Goal: Task Accomplishment & Management: Manage account settings

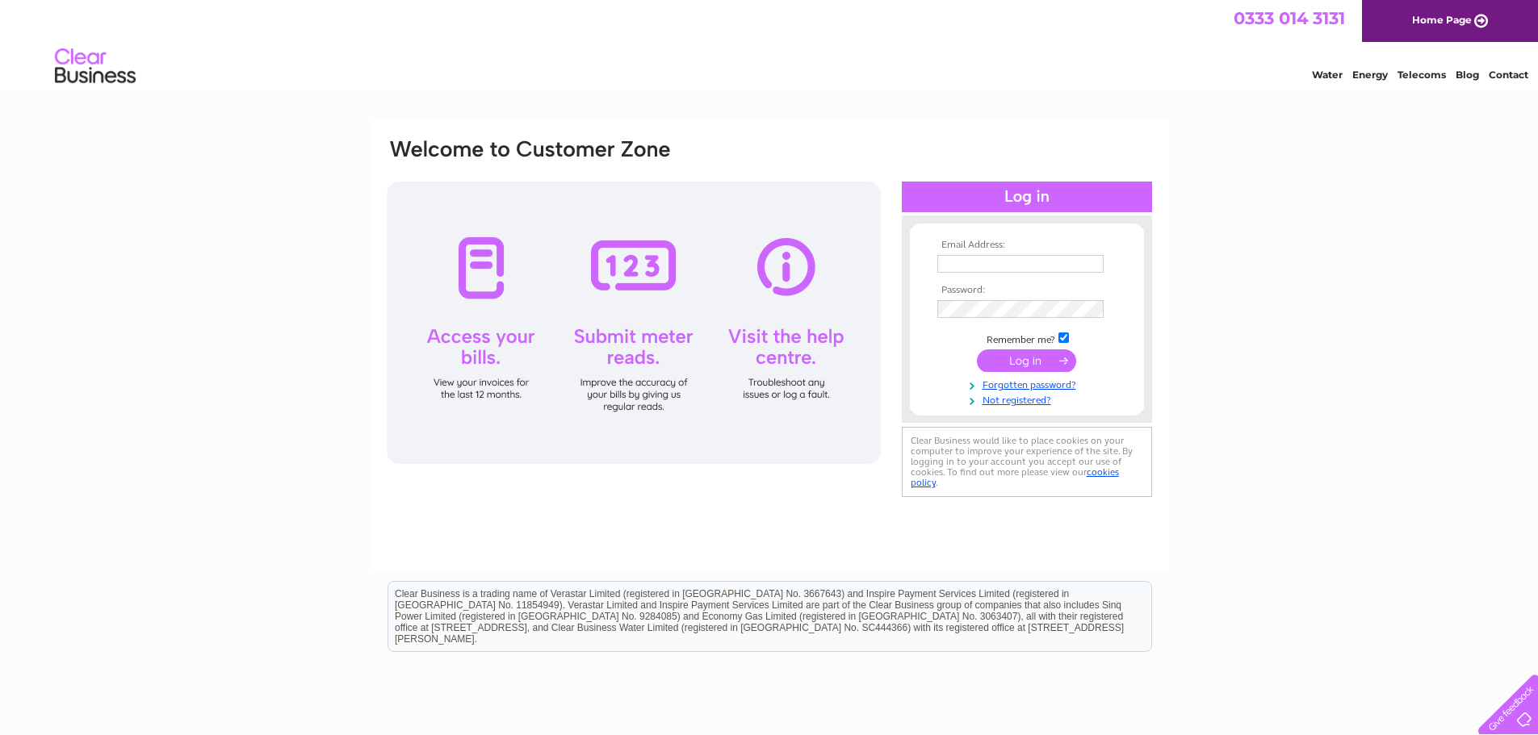
type input "[EMAIL_ADDRESS][DOMAIN_NAME]"
click at [1024, 365] on input "submit" at bounding box center [1026, 361] width 99 height 23
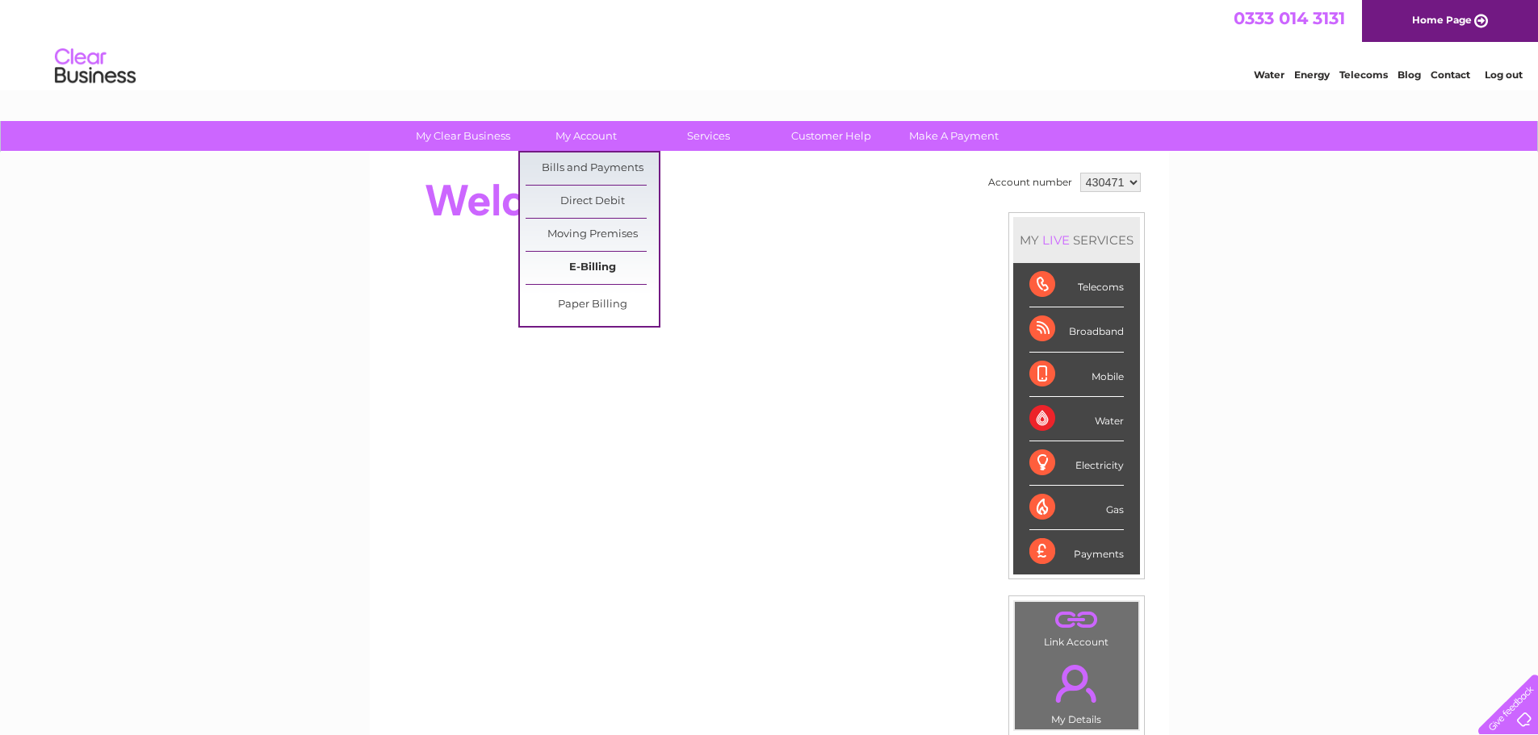
click at [611, 271] on link "E-Billing" at bounding box center [591, 268] width 133 height 32
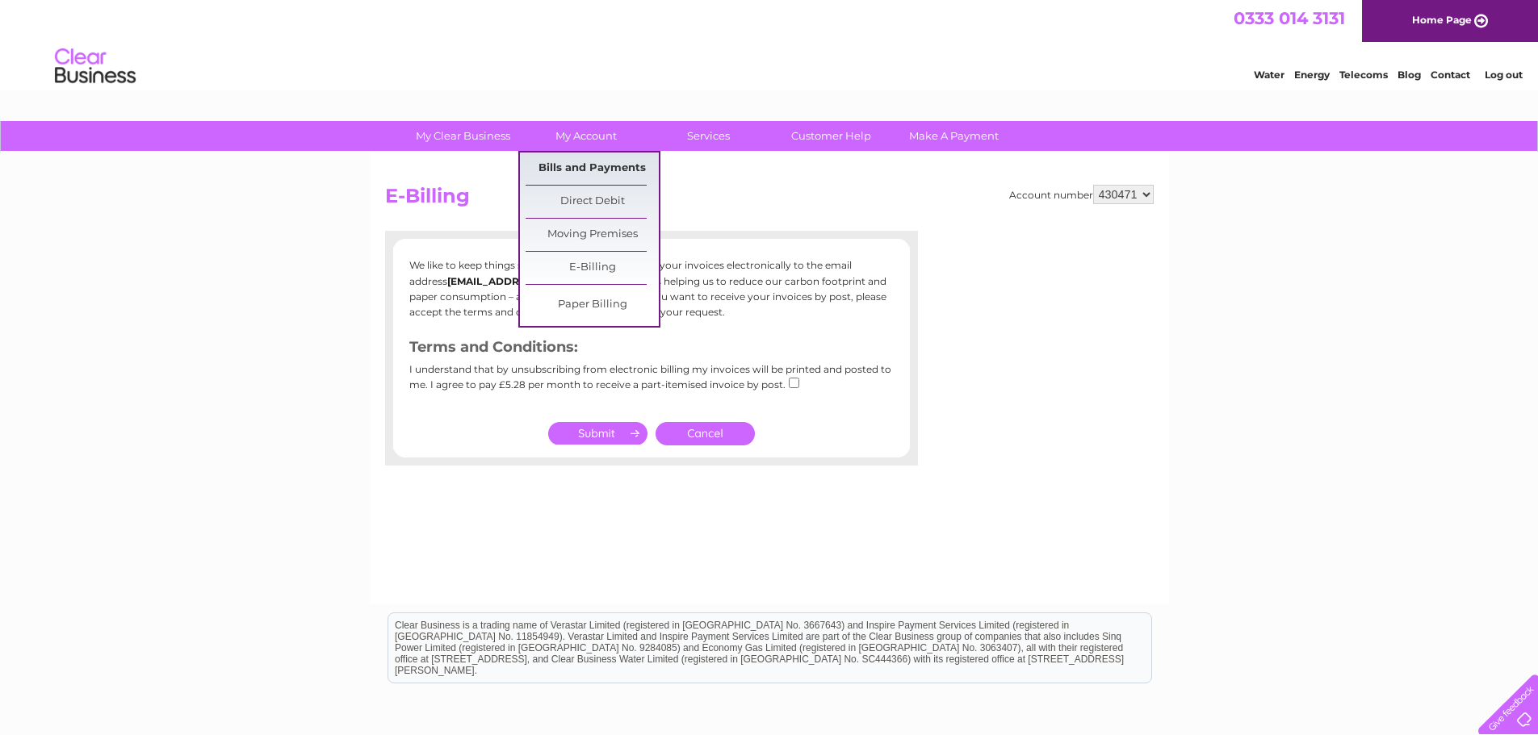
click at [581, 169] on link "Bills and Payments" at bounding box center [591, 169] width 133 height 32
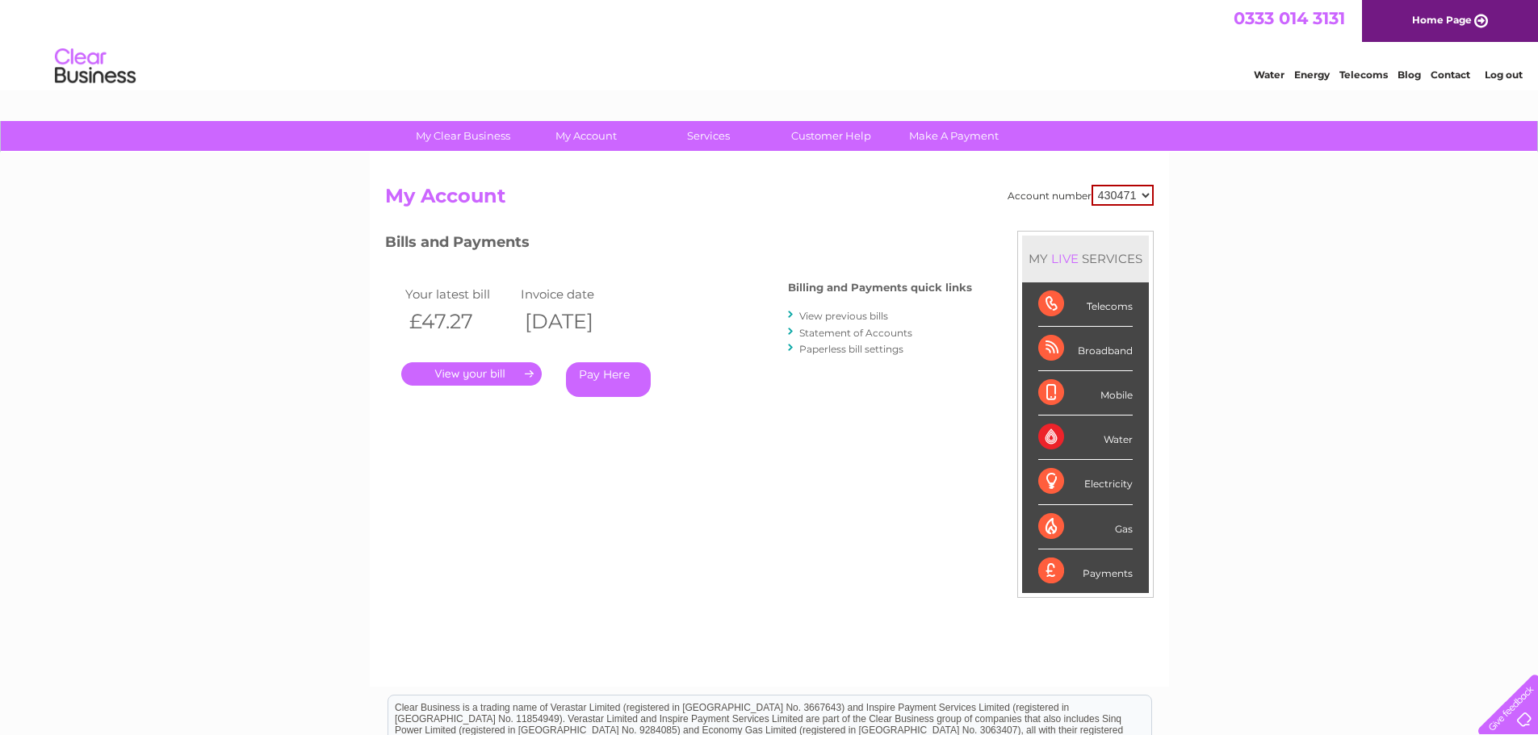
click at [496, 375] on link "." at bounding box center [471, 373] width 140 height 23
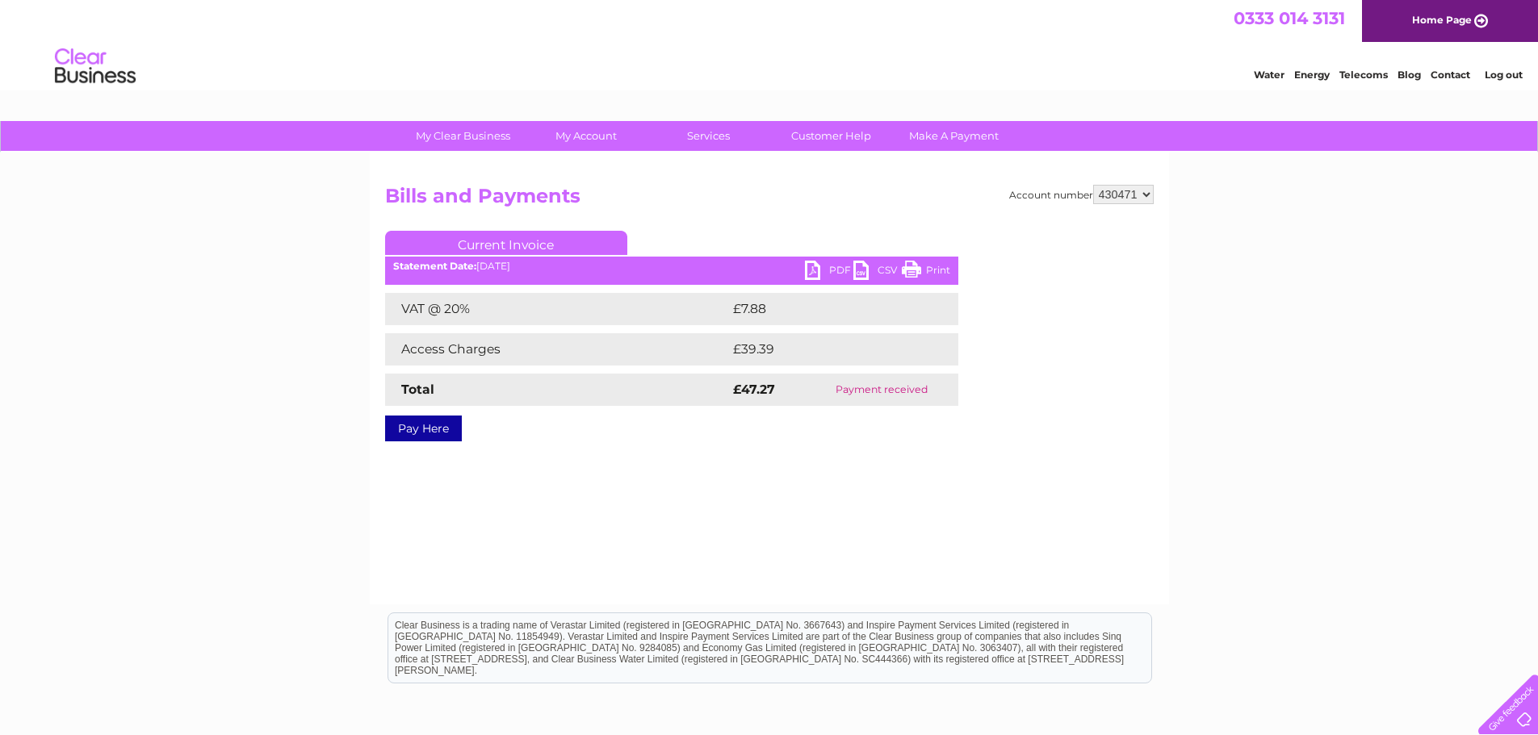
click at [918, 270] on link "Print" at bounding box center [926, 272] width 48 height 23
click at [844, 258] on ul "Current Invoice" at bounding box center [671, 246] width 573 height 30
click at [839, 267] on link "PDF" at bounding box center [829, 272] width 48 height 23
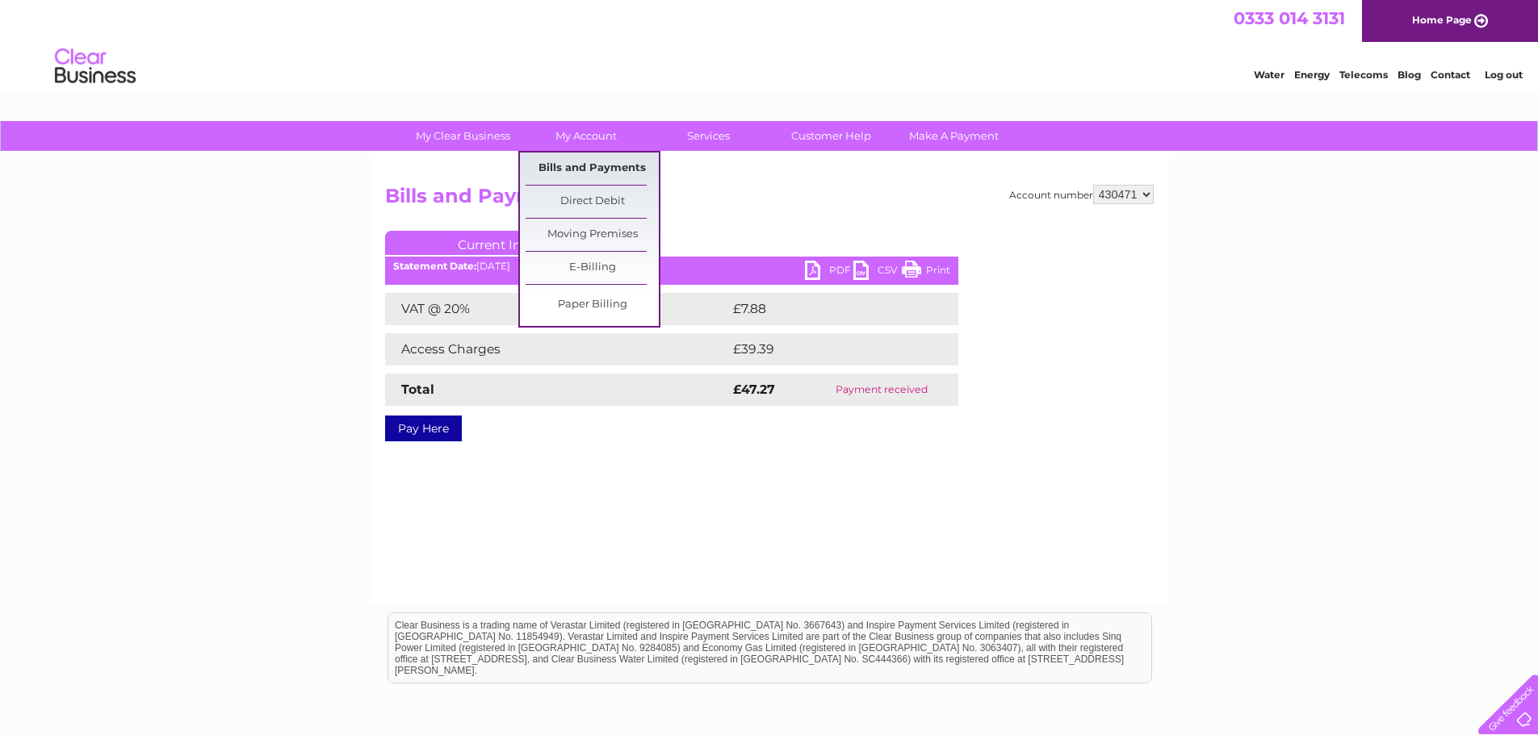
click at [585, 165] on link "Bills and Payments" at bounding box center [591, 169] width 133 height 32
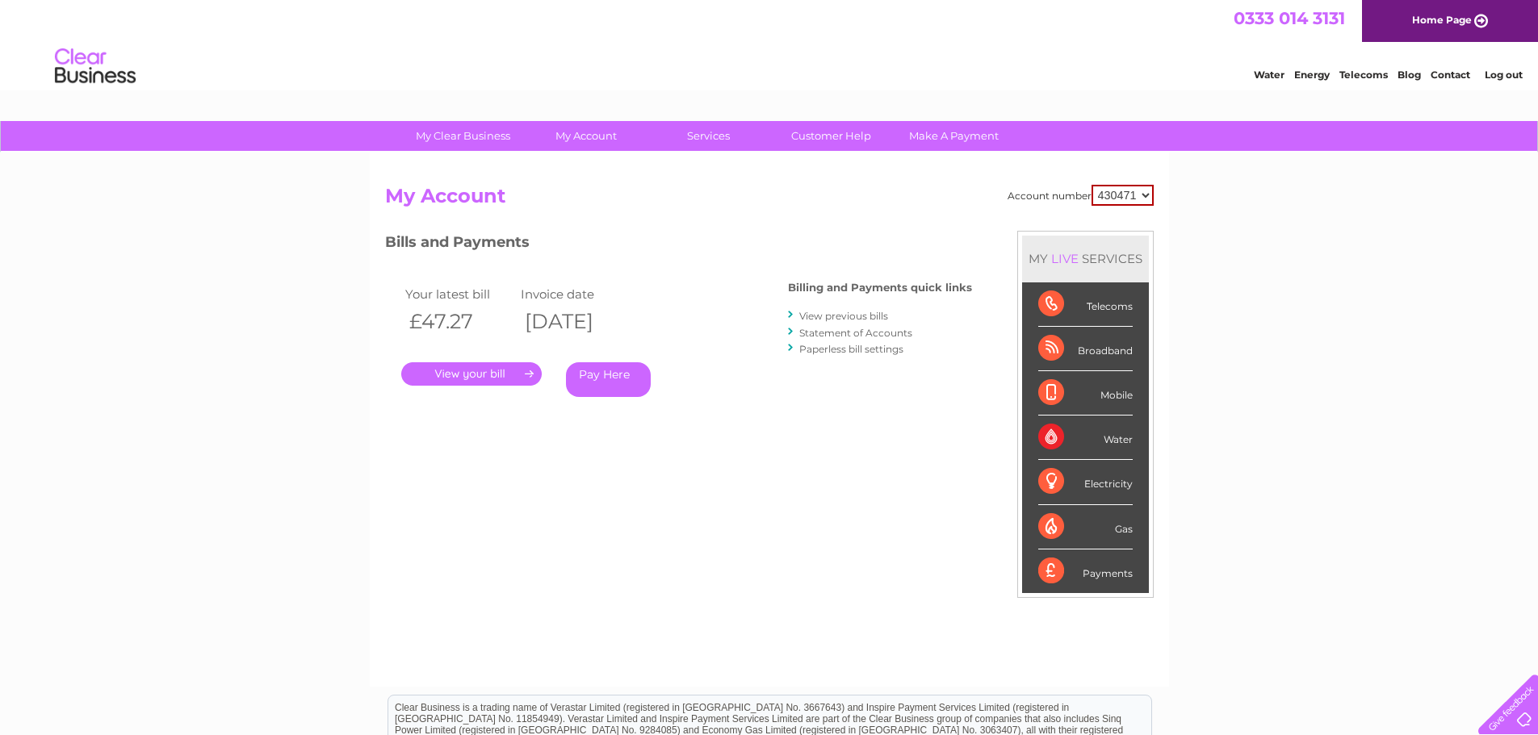
click at [860, 316] on link "View previous bills" at bounding box center [843, 316] width 89 height 12
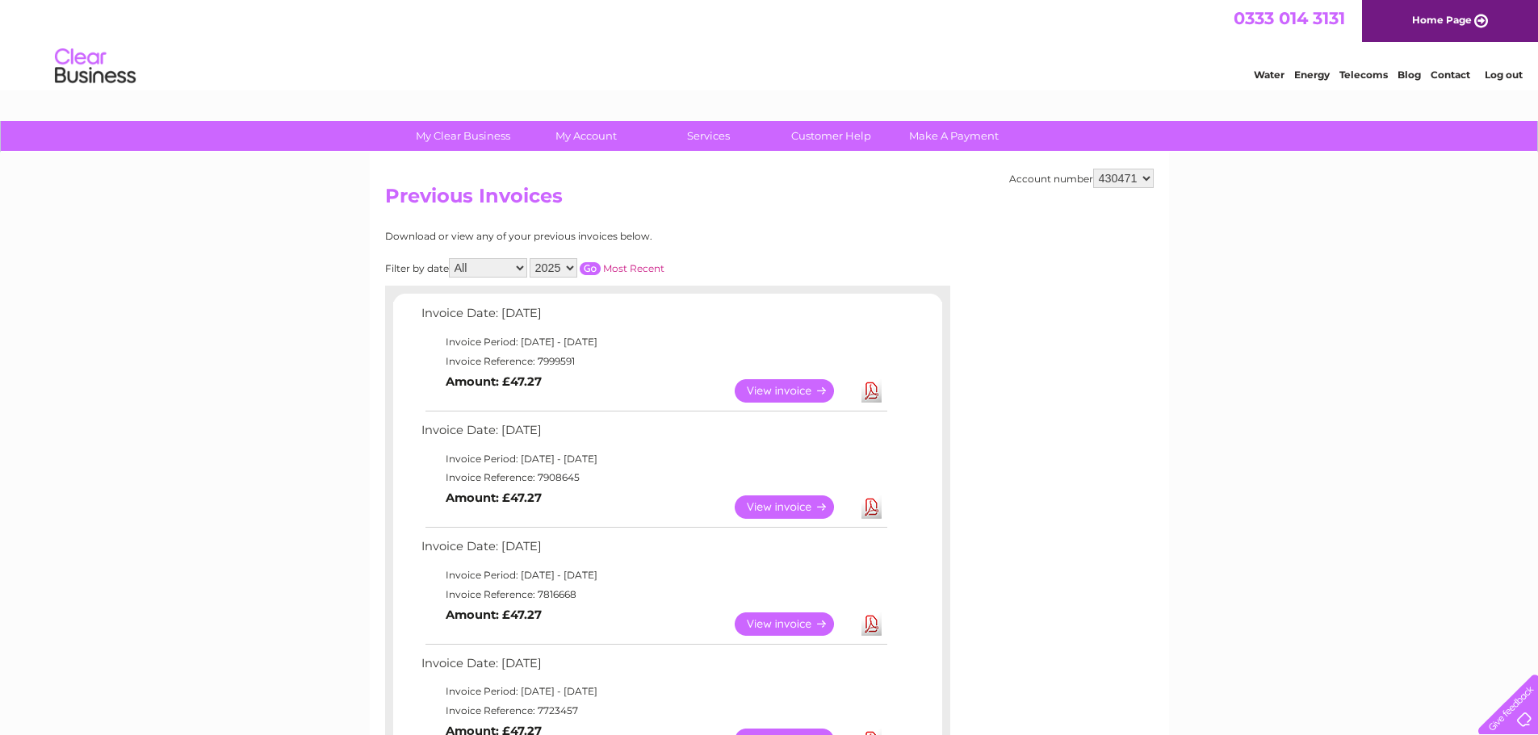
click at [770, 505] on link "View" at bounding box center [794, 507] width 119 height 23
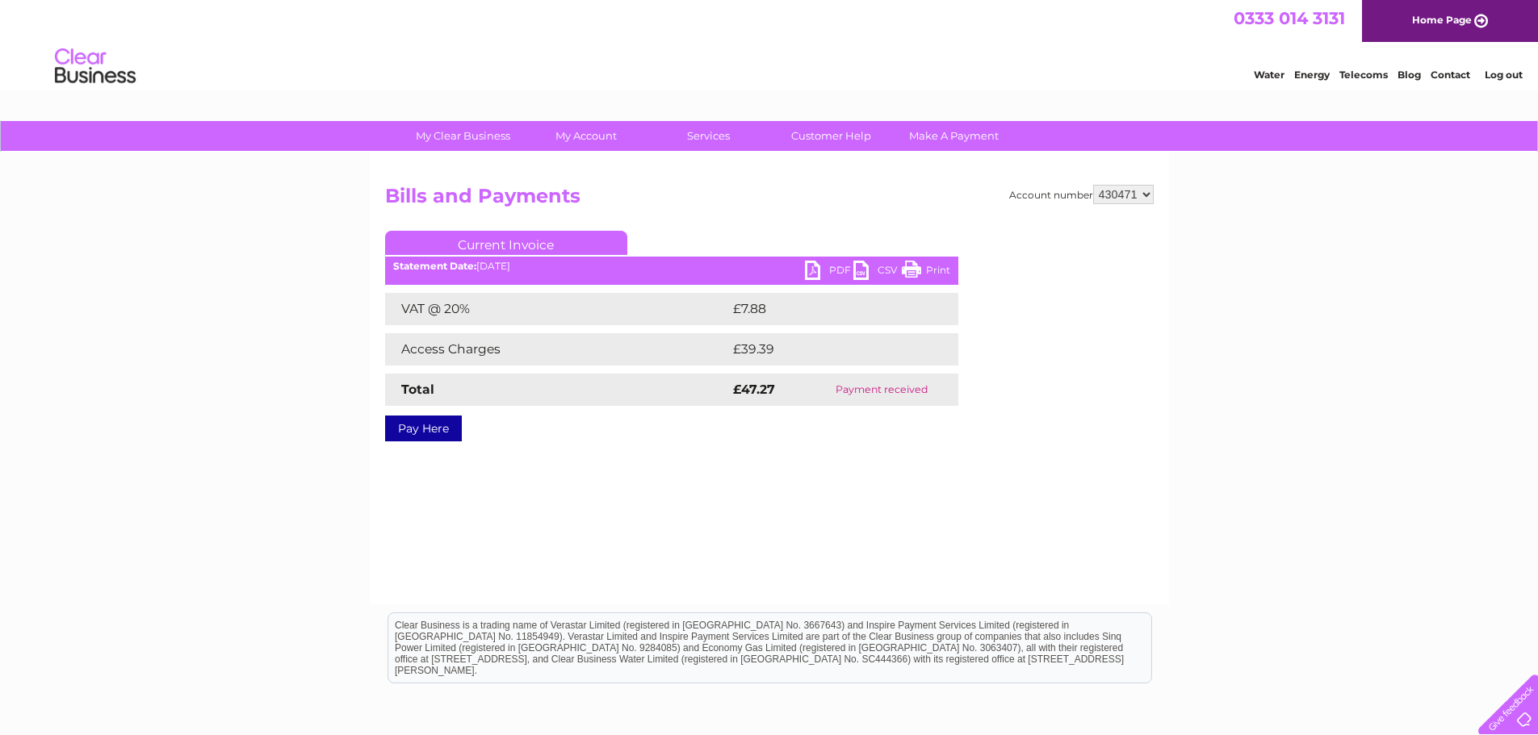
click at [828, 271] on link "PDF" at bounding box center [829, 272] width 48 height 23
